Goal: Information Seeking & Learning: Learn about a topic

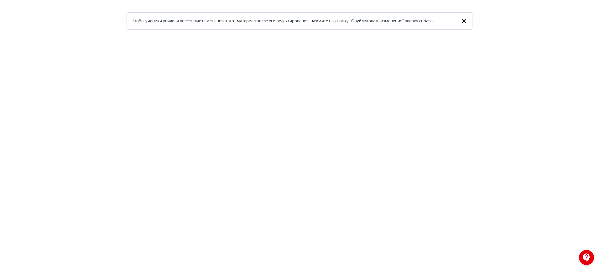
scroll to position [122, 0]
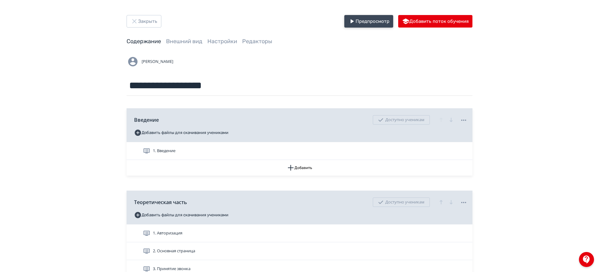
click at [368, 18] on button "Предпросмотр" at bounding box center [368, 21] width 49 height 13
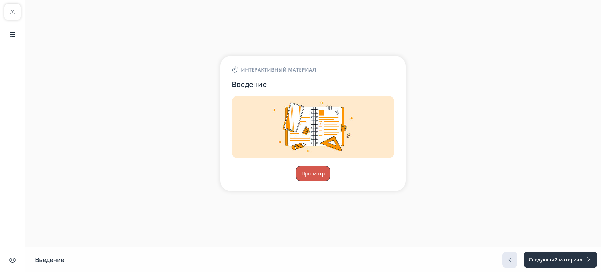
click at [309, 175] on button "Просмотр" at bounding box center [313, 173] width 34 height 15
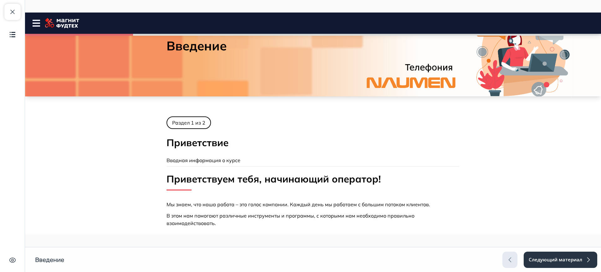
scroll to position [128, 0]
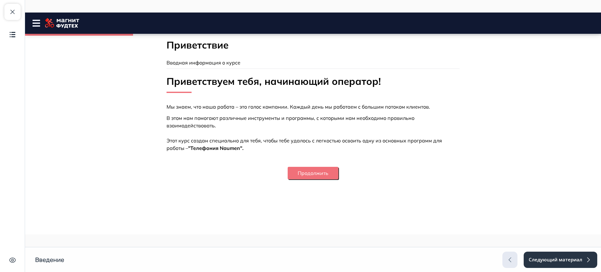
click at [325, 172] on button "Продолжить" at bounding box center [313, 173] width 51 height 13
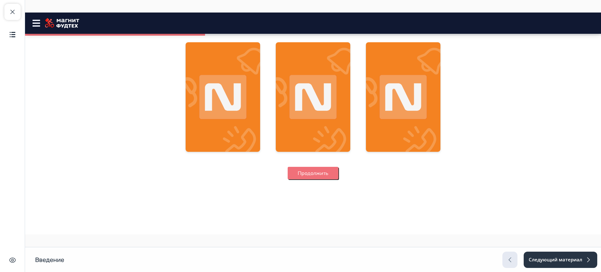
click at [323, 177] on button "Продолжить" at bounding box center [313, 173] width 51 height 13
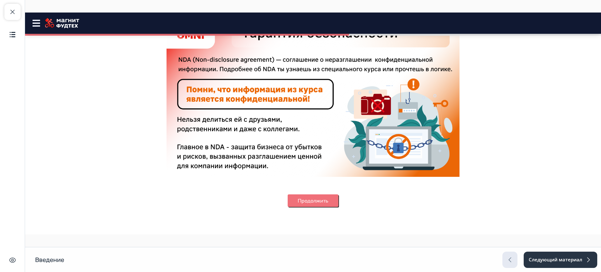
click at [304, 200] on button "Продолжить" at bounding box center [313, 201] width 51 height 13
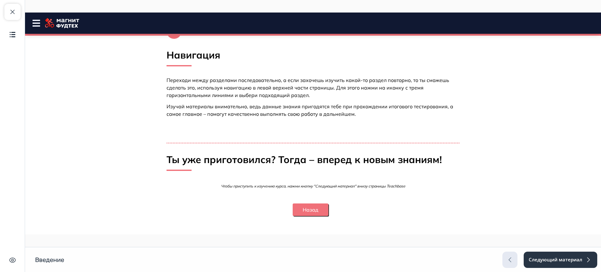
scroll to position [267, 0]
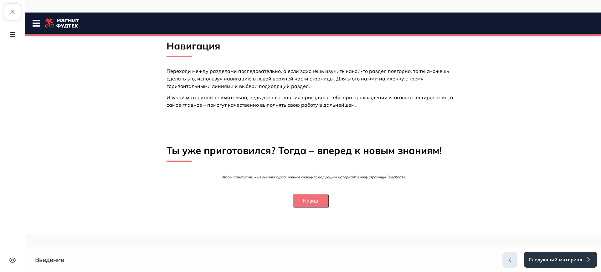
click at [307, 201] on button "Назад" at bounding box center [311, 201] width 36 height 13
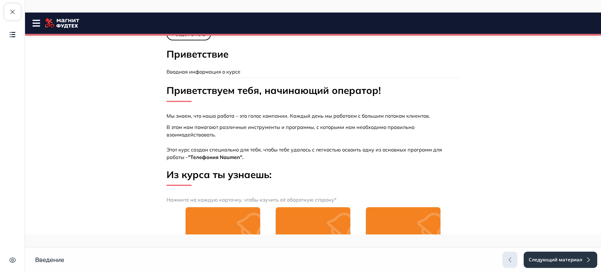
scroll to position [0, 0]
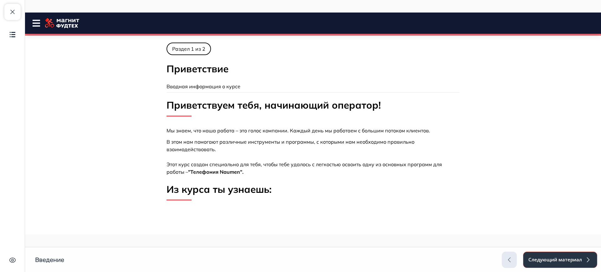
click at [553, 255] on button "Следующий материал" at bounding box center [560, 260] width 74 height 16
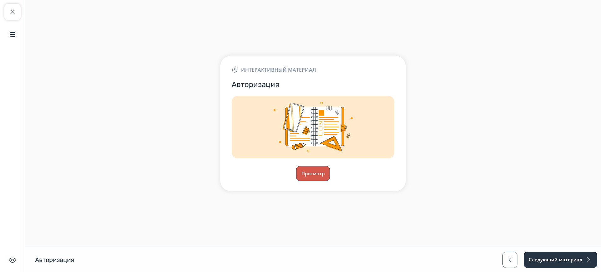
click at [307, 176] on button "Просмотр" at bounding box center [313, 173] width 34 height 15
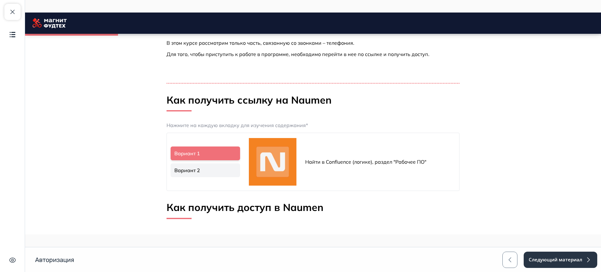
scroll to position [157, 0]
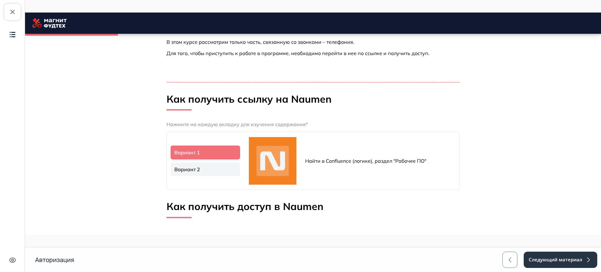
click at [199, 170] on link "Вариант 2" at bounding box center [206, 170] width 70 height 14
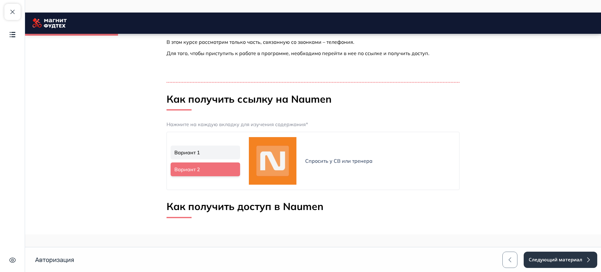
click at [209, 152] on link "Вариант 1" at bounding box center [206, 153] width 70 height 14
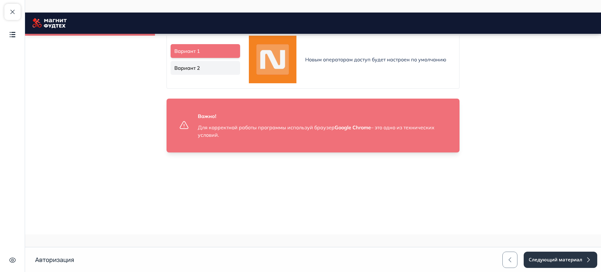
scroll to position [366, 0]
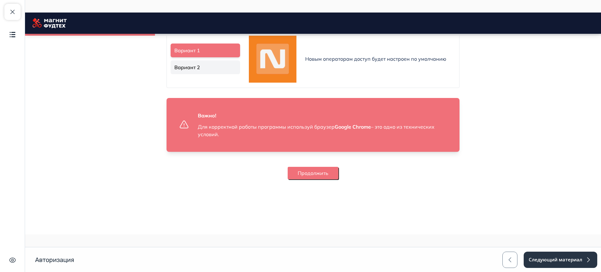
click at [322, 175] on button "Продолжить" at bounding box center [313, 173] width 51 height 13
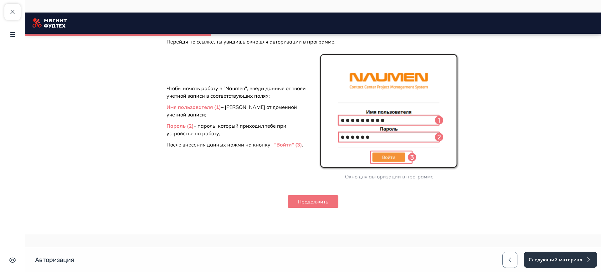
scroll to position [547, 0]
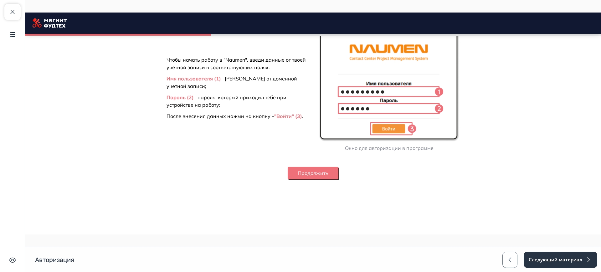
click at [309, 173] on button "Продолжить" at bounding box center [313, 173] width 51 height 13
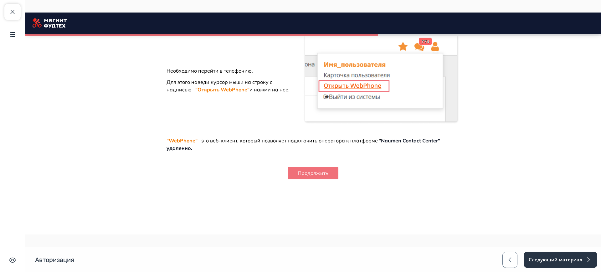
scroll to position [1083, 0]
